Goal: Information Seeking & Learning: Understand process/instructions

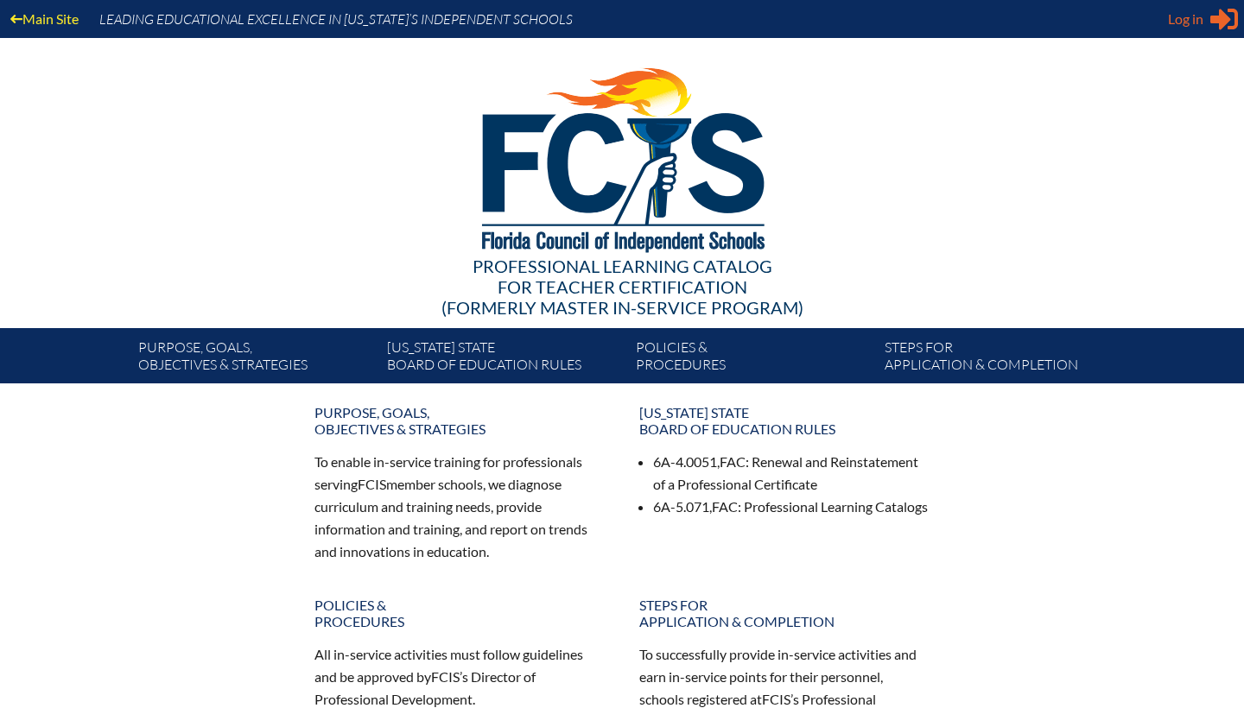
click at [1195, 19] on span "Log in" at bounding box center [1185, 19] width 35 height 21
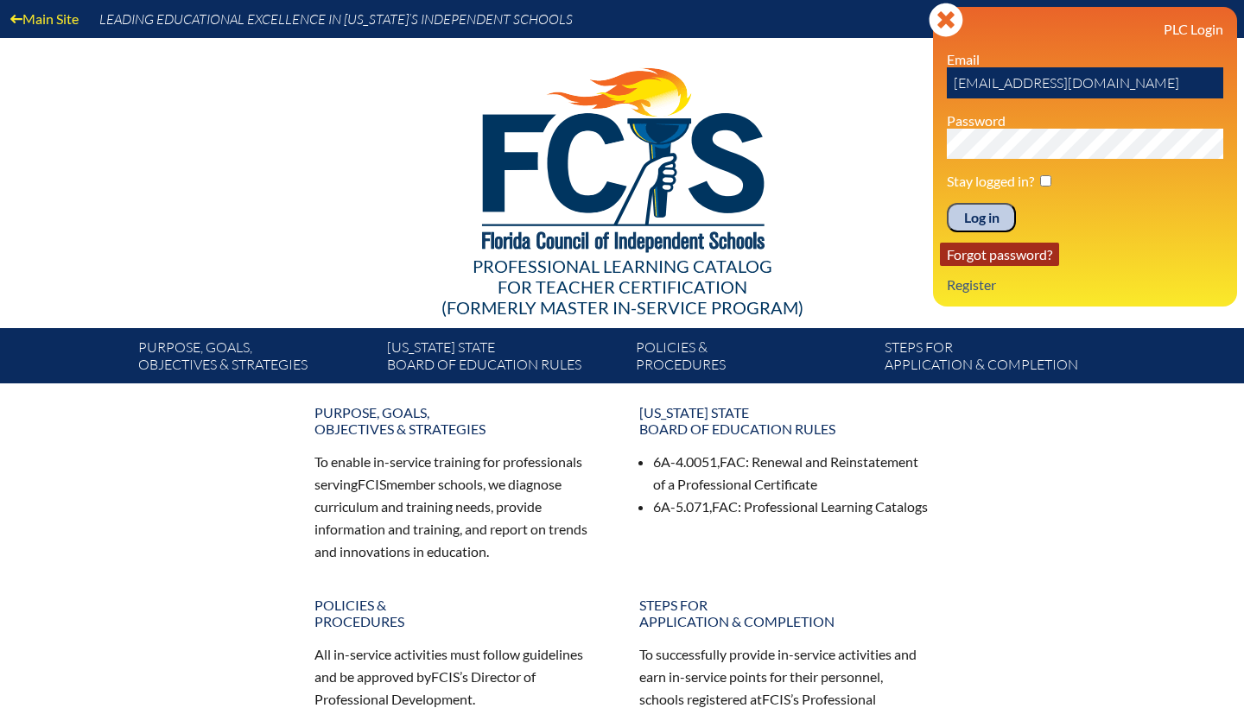
type input "[EMAIL_ADDRESS][DOMAIN_NAME]"
click at [1031, 266] on link "Forgot password?" at bounding box center [999, 254] width 119 height 23
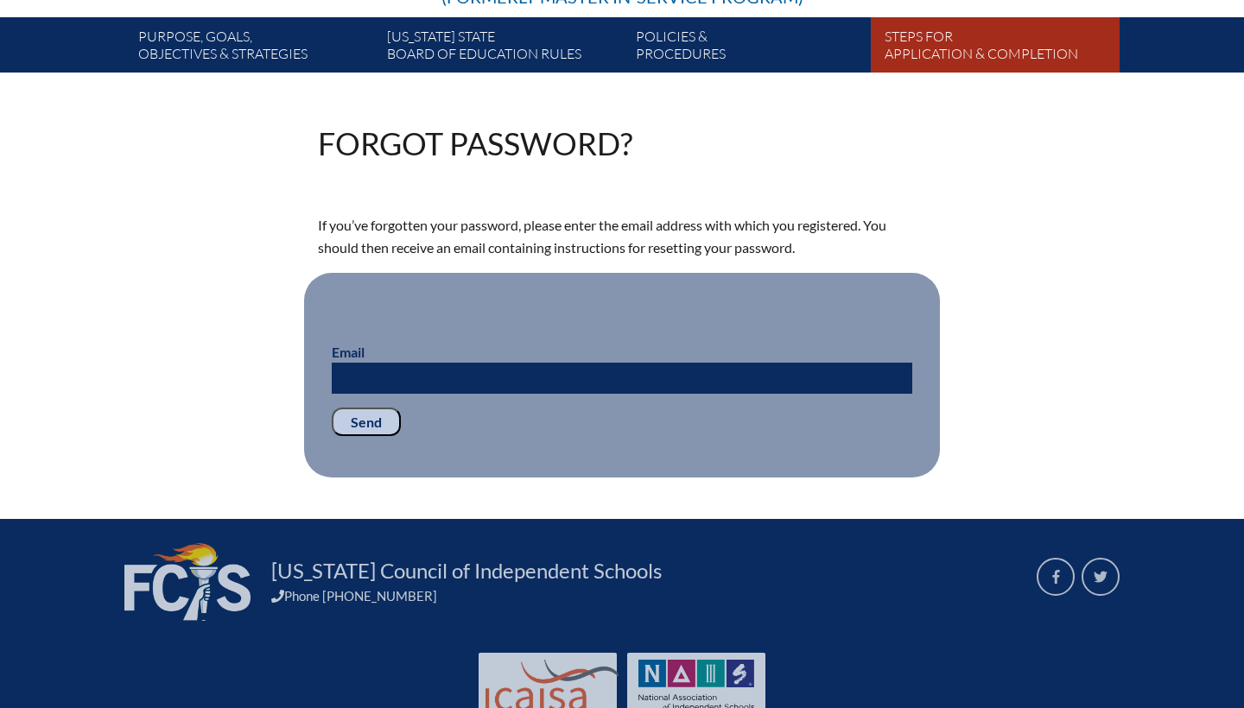
scroll to position [315, 0]
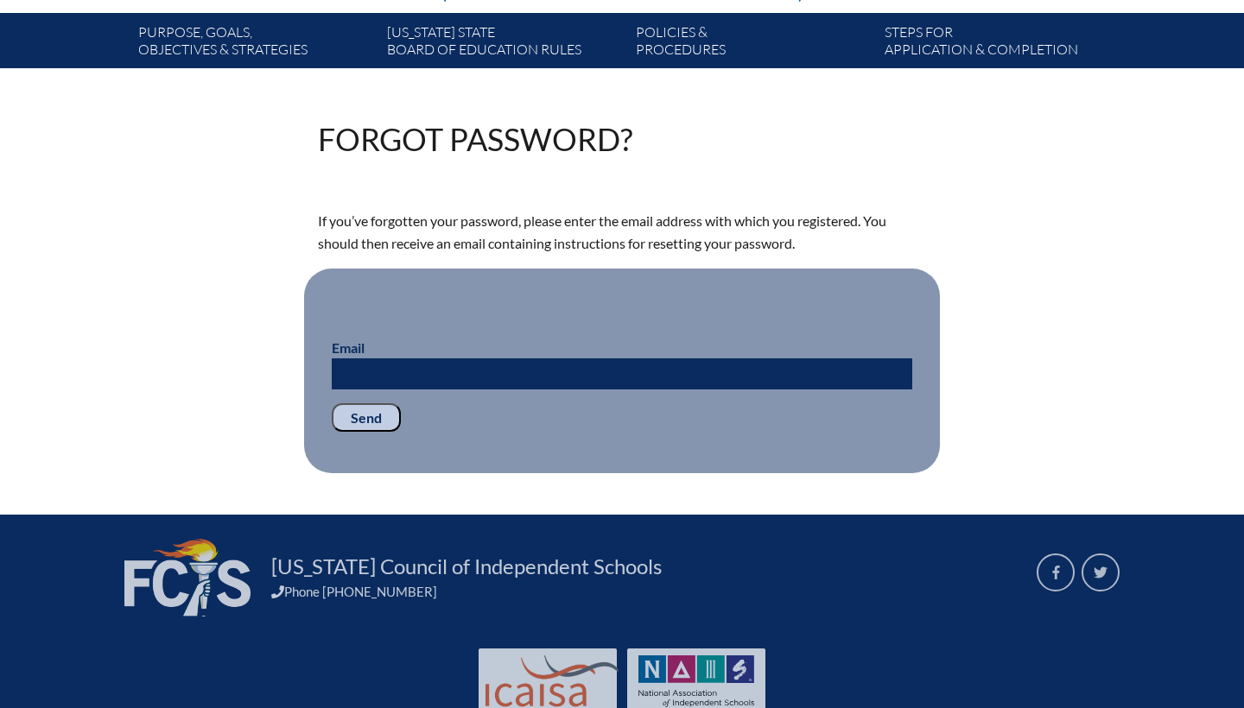
click at [581, 375] on input "Email" at bounding box center [622, 373] width 580 height 31
type input "dclark@hillelacademytampa.com"
click at [386, 421] on input "Send" at bounding box center [366, 417] width 69 height 29
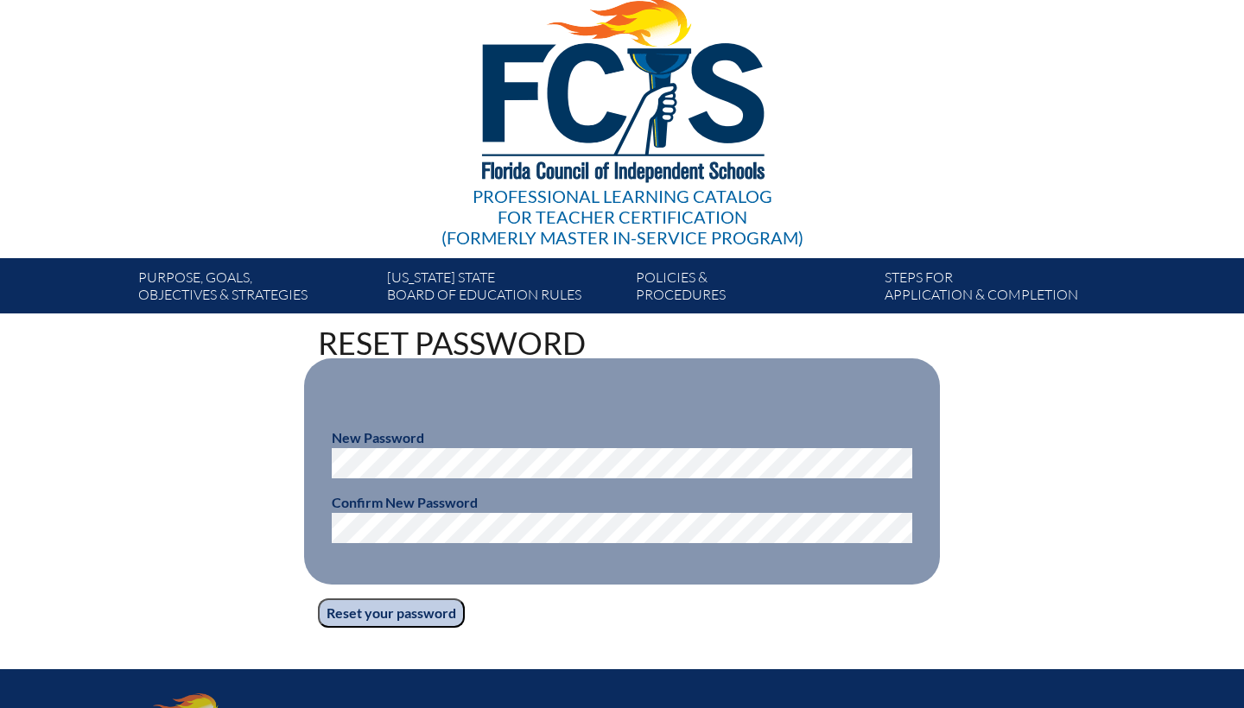
scroll to position [73, 0]
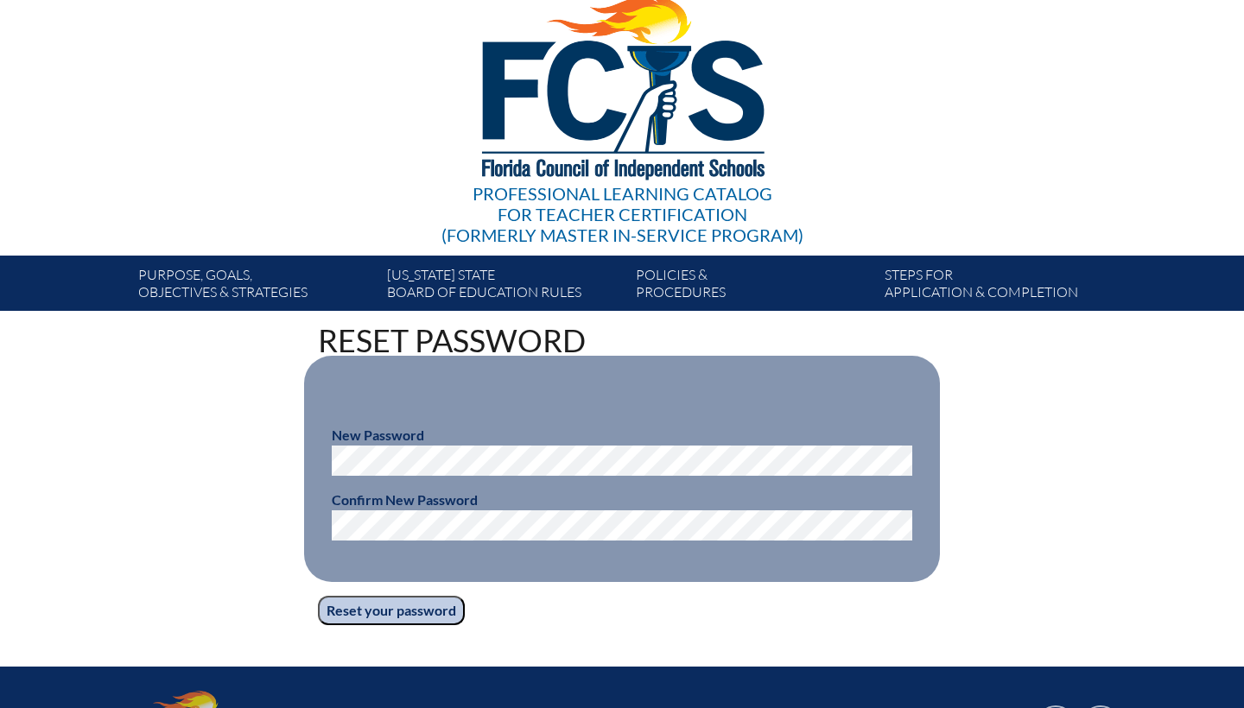
click at [434, 619] on input "Reset your password" at bounding box center [391, 610] width 147 height 29
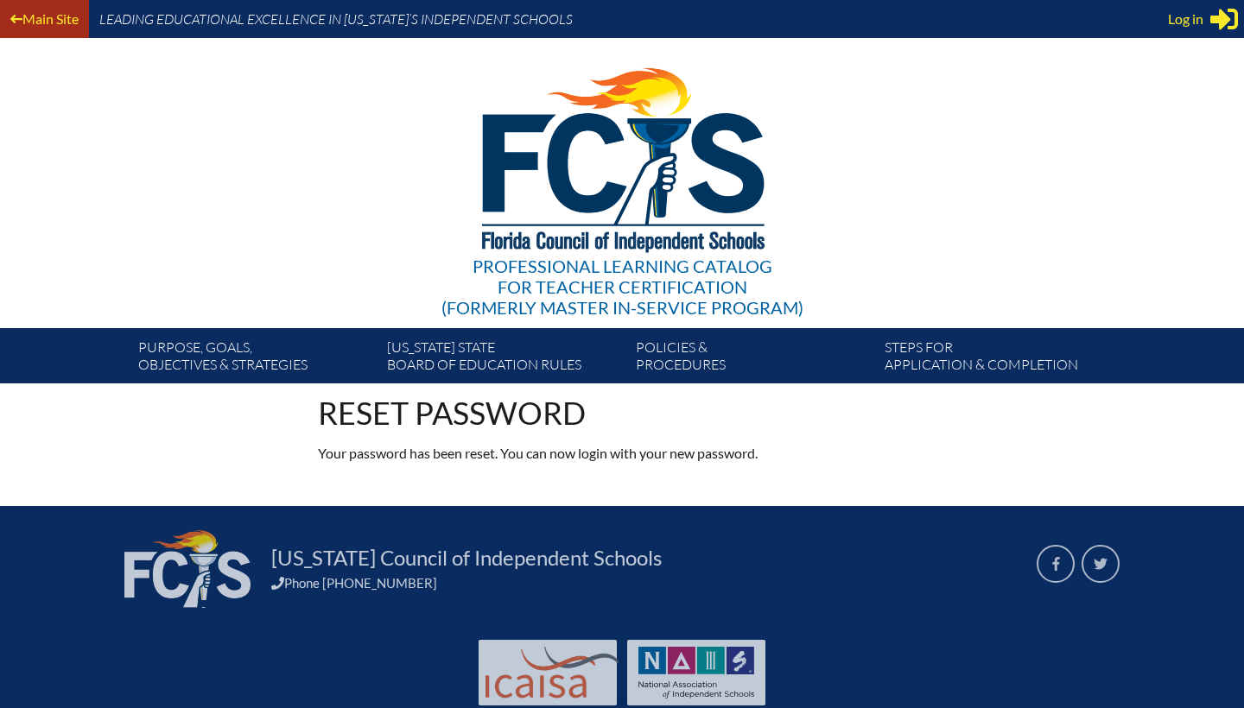
click at [65, 24] on link "Main Site" at bounding box center [44, 18] width 82 height 23
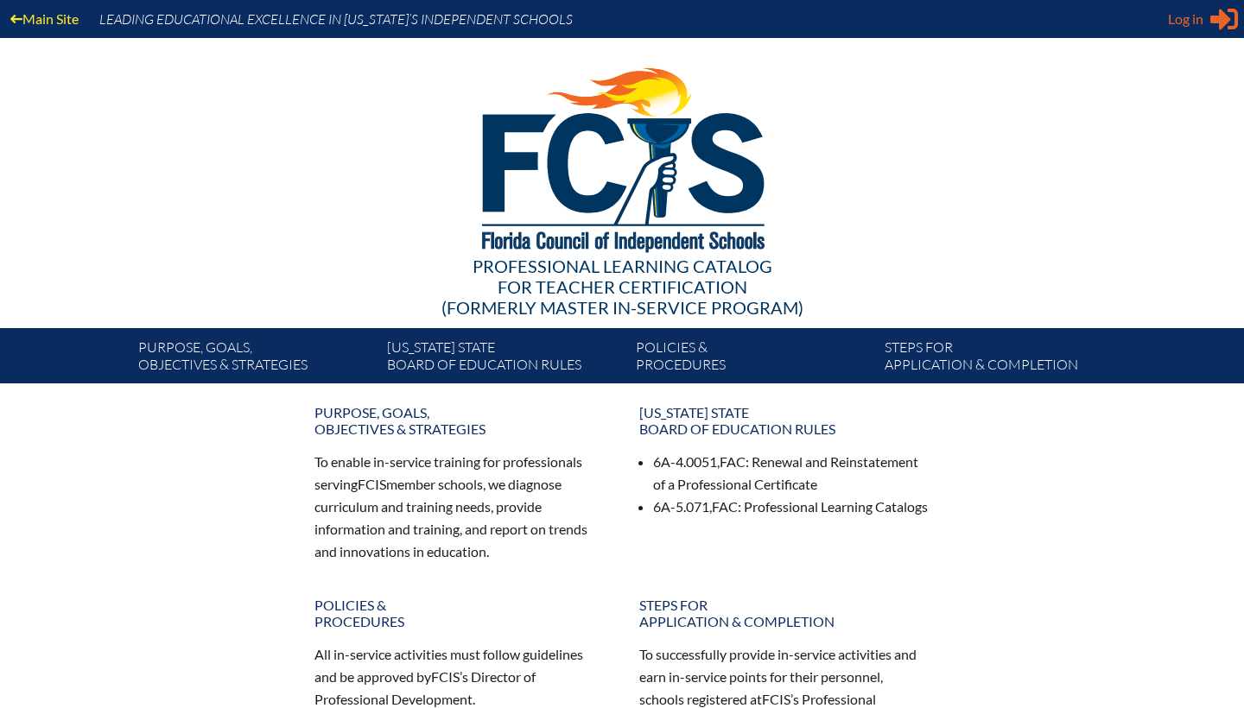
click at [1171, 22] on span "Log in" at bounding box center [1185, 19] width 35 height 21
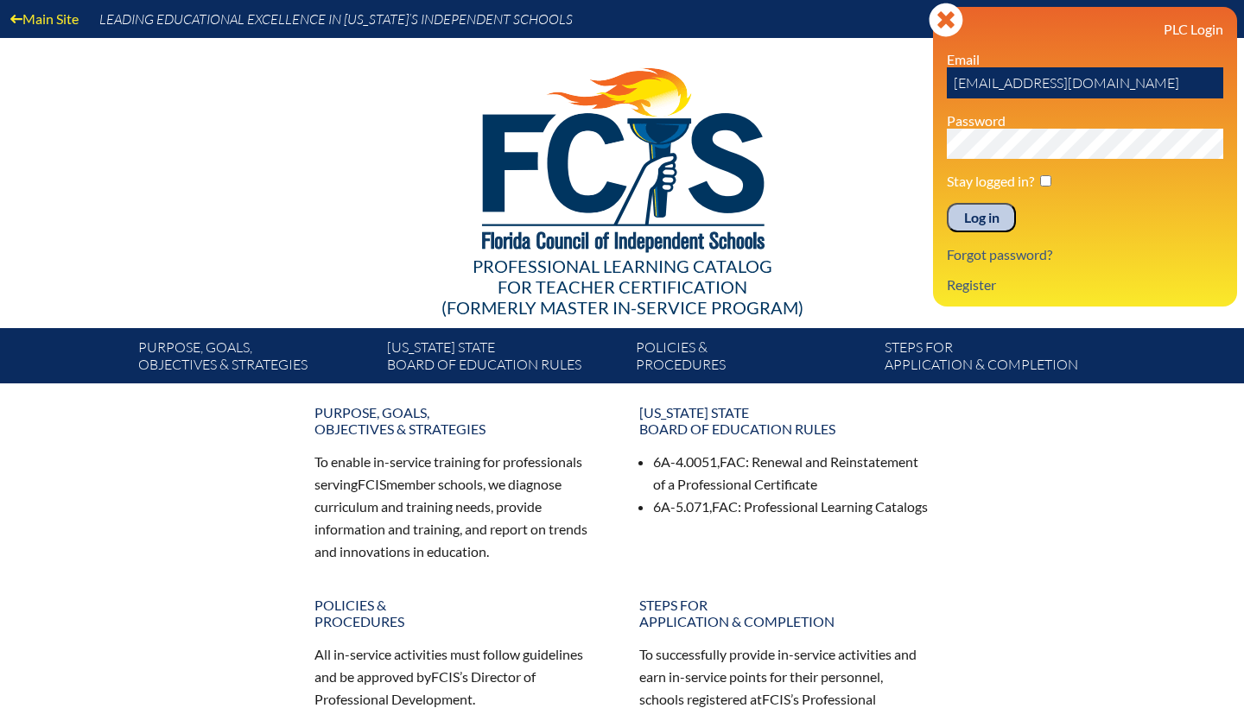
type input "[EMAIL_ADDRESS][DOMAIN_NAME]"
click at [1001, 225] on input "Log in" at bounding box center [981, 217] width 69 height 29
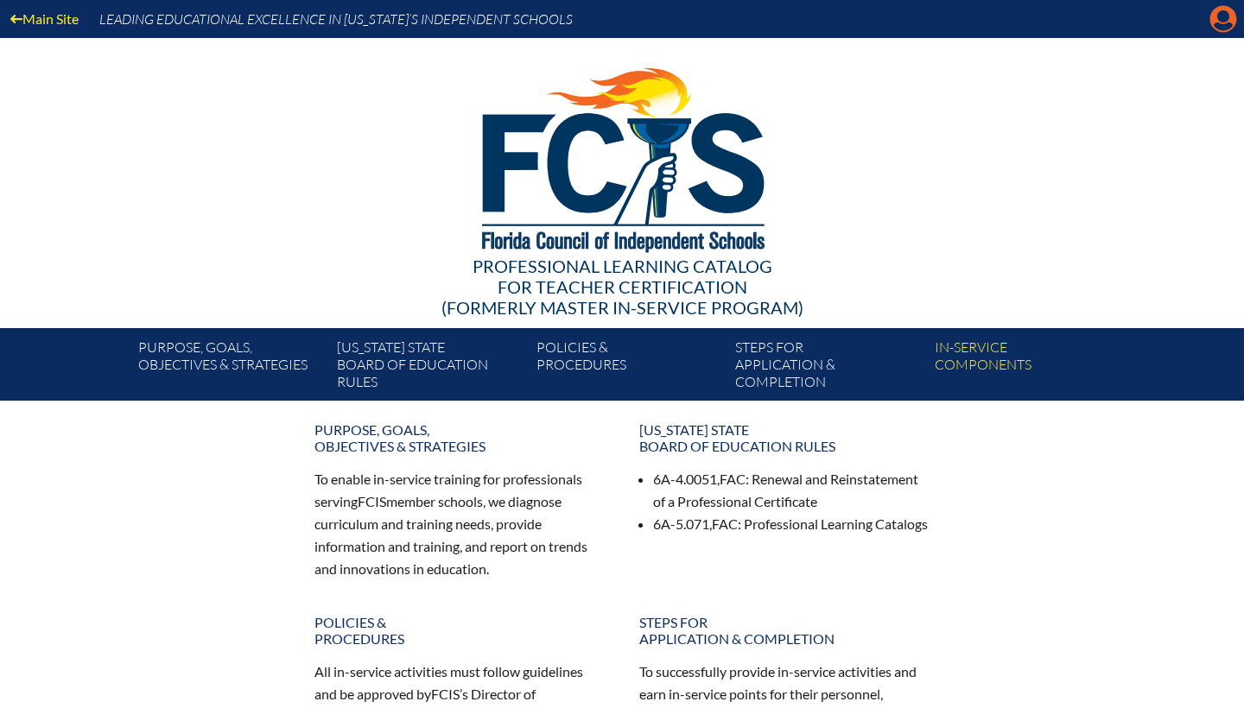
click at [1218, 28] on icon "Manage account" at bounding box center [1223, 19] width 28 height 28
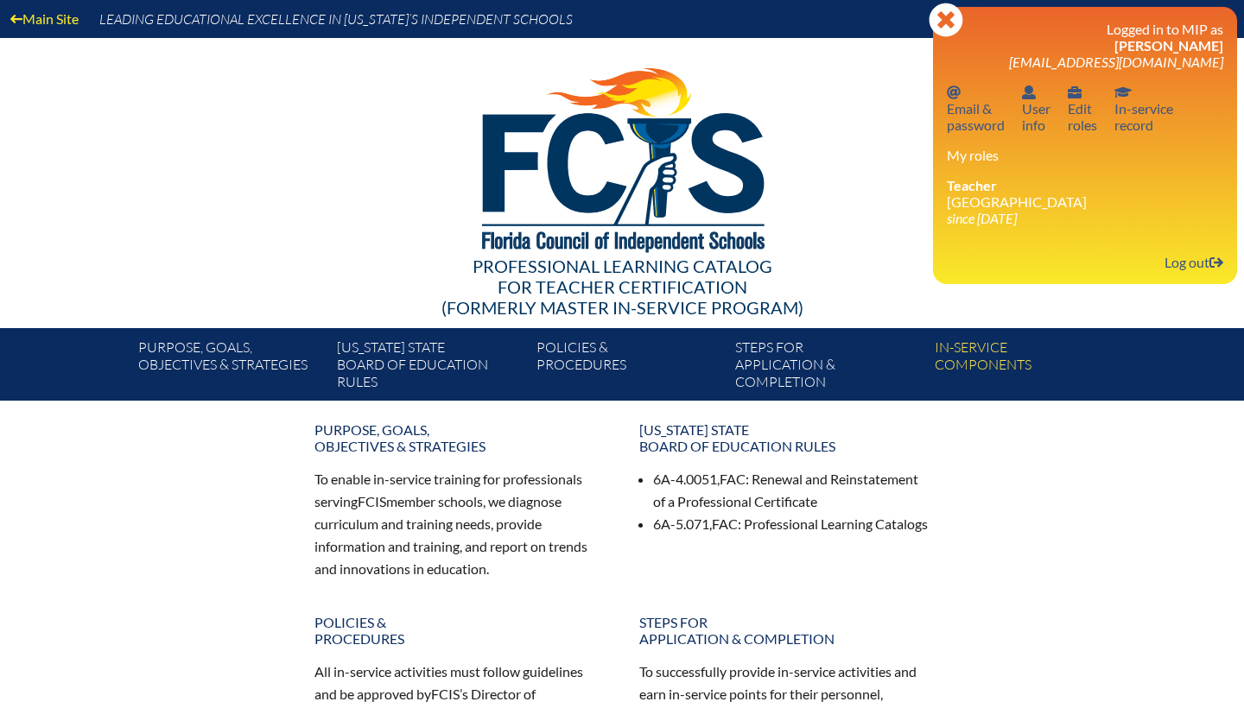
click at [851, 248] on div at bounding box center [621, 157] width 995 height 238
click at [1152, 111] on link "In-service record In-service record" at bounding box center [1143, 108] width 73 height 56
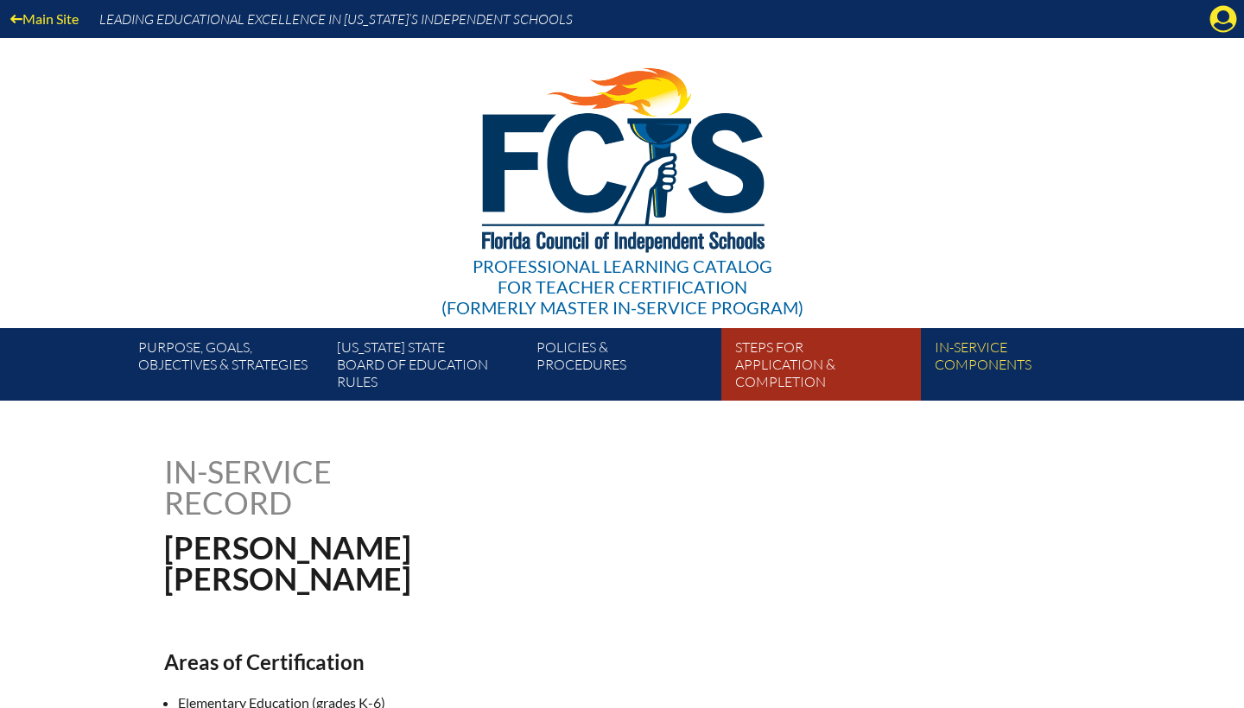
click at [767, 376] on link "Steps for application & completion" at bounding box center [827, 368] width 199 height 66
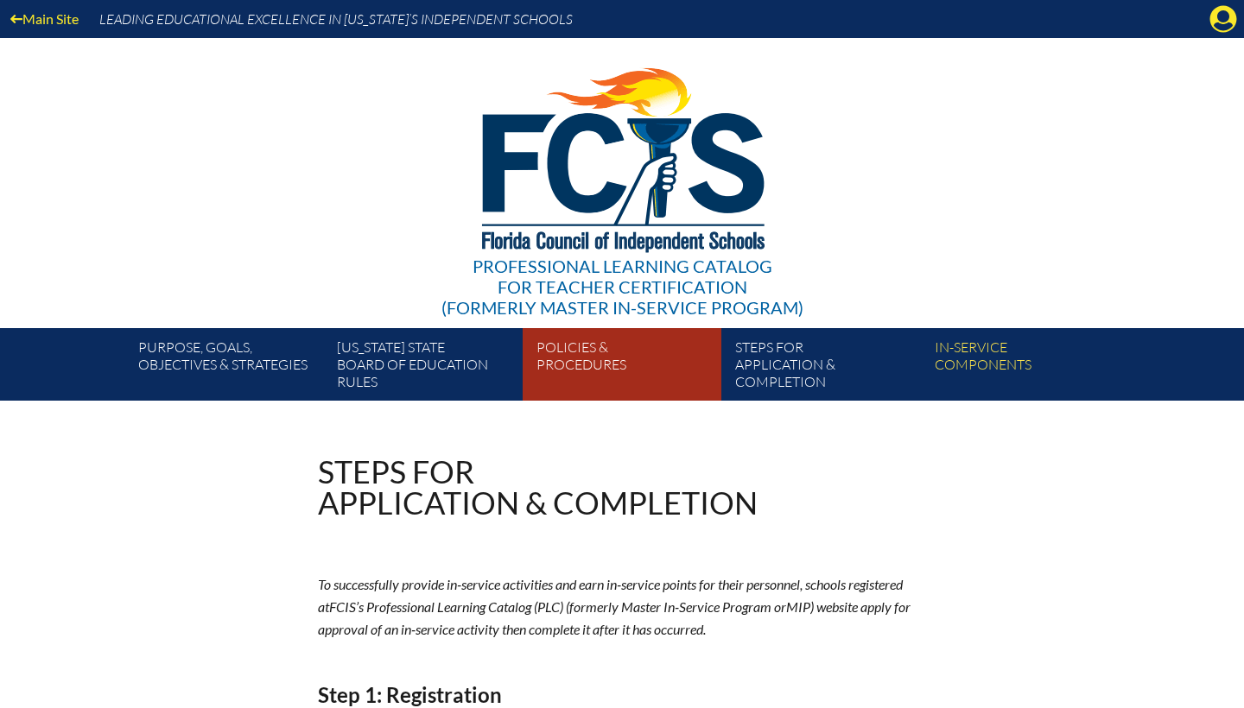
click at [607, 386] on link "Policies & Procedures" at bounding box center [628, 368] width 199 height 66
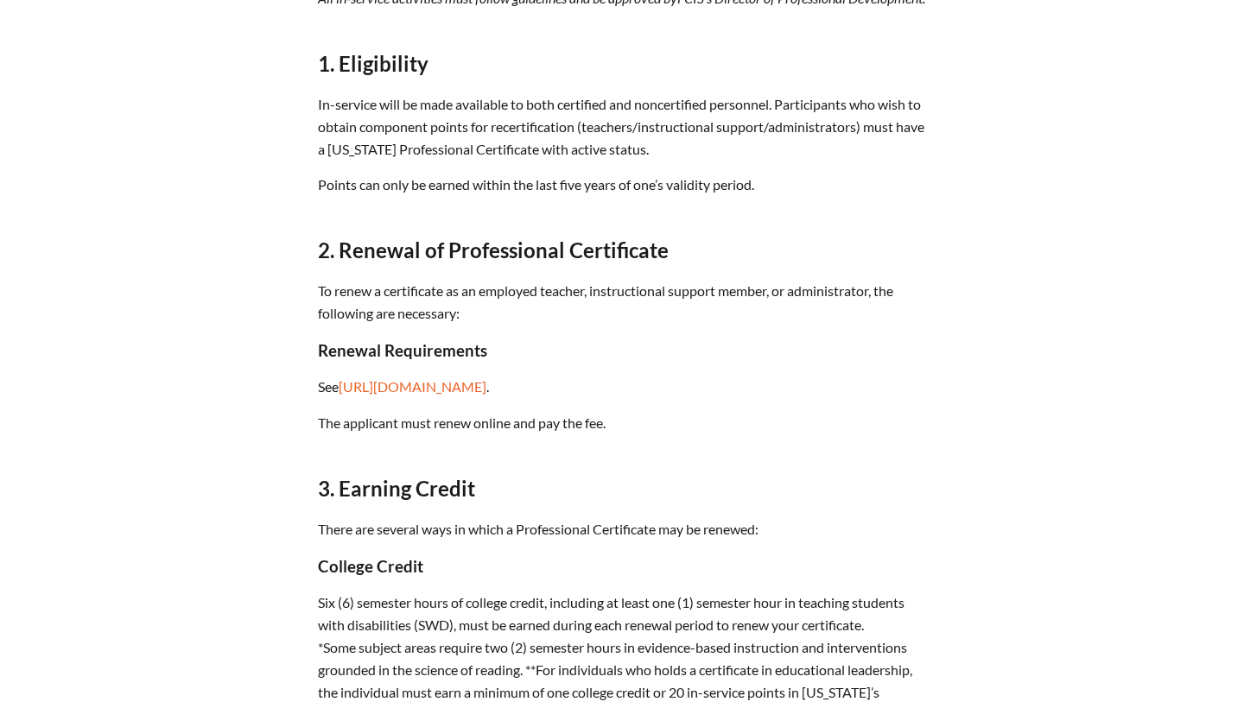
scroll to position [587, 0]
click at [493, 401] on link "[URL][DOMAIN_NAME]" at bounding box center [413, 385] width 162 height 29
